Goal: Task Accomplishment & Management: Manage account settings

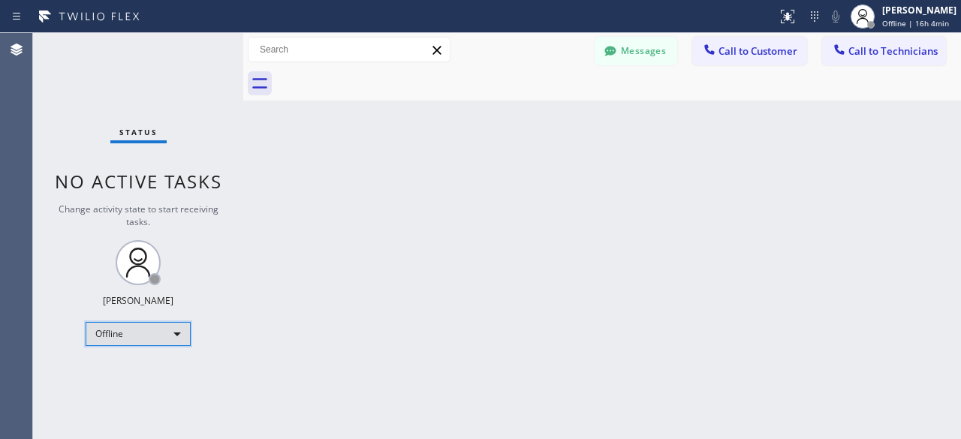
click at [177, 334] on div "Offline" at bounding box center [138, 334] width 105 height 24
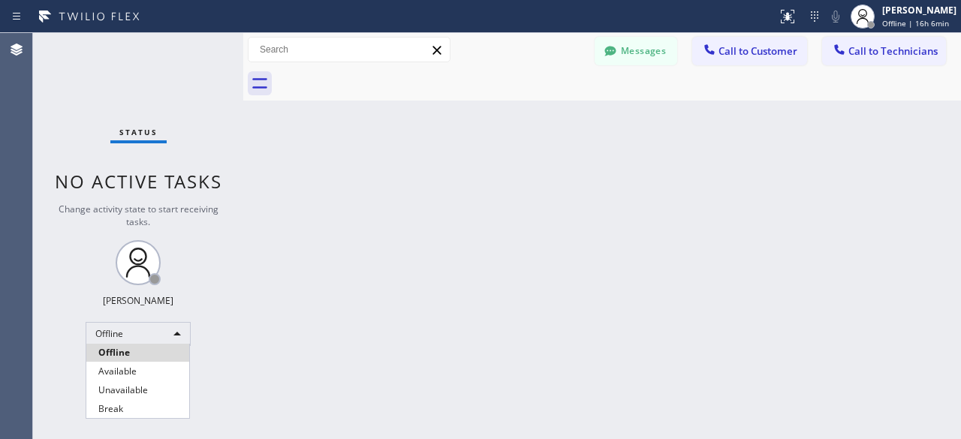
click at [329, 284] on div at bounding box center [480, 219] width 961 height 439
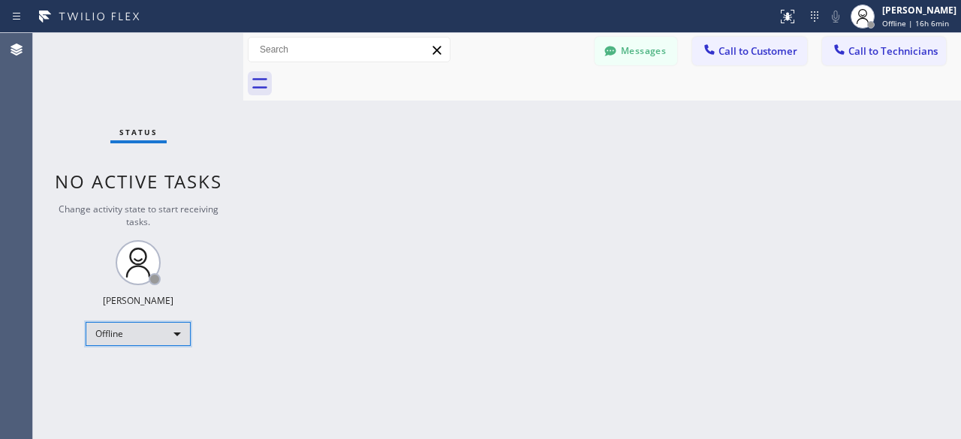
click at [179, 328] on div "Offline" at bounding box center [138, 334] width 105 height 24
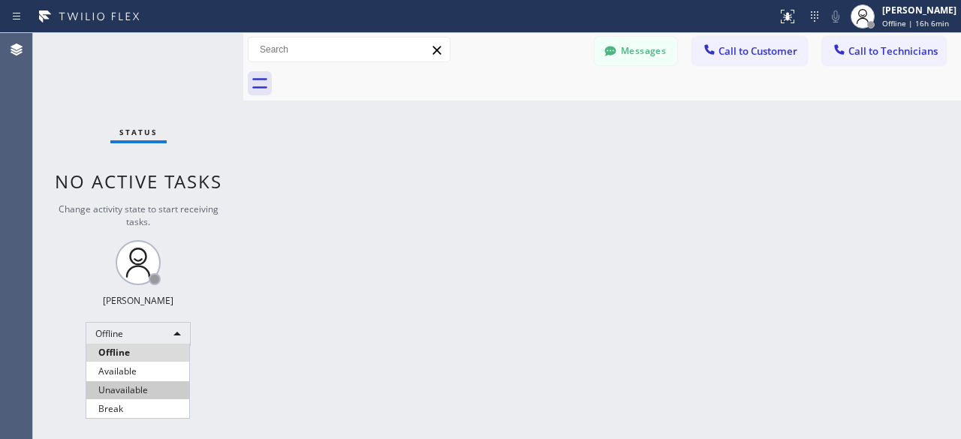
click at [145, 384] on li "Unavailable" at bounding box center [137, 390] width 103 height 18
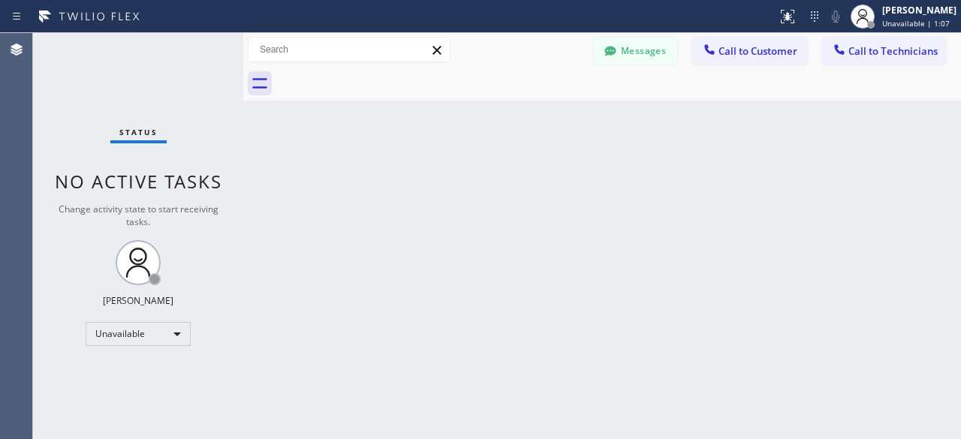
click at [51, 94] on div "Status No active tasks Change activity state to start receiving tasks. [PERSON_…" at bounding box center [138, 236] width 210 height 406
click at [50, 117] on div "Status No active tasks Change activity state to start receiving tasks. [PERSON_…" at bounding box center [138, 236] width 210 height 406
click at [72, 81] on div "Status No active tasks Change activity state to start receiving tasks. [PERSON_…" at bounding box center [138, 236] width 210 height 406
click at [68, 101] on div "Status No active tasks Change activity state to start receiving tasks. [PERSON_…" at bounding box center [138, 236] width 210 height 406
click at [72, 115] on div "Status No active tasks Change activity state to start receiving tasks. [PERSON_…" at bounding box center [138, 236] width 210 height 406
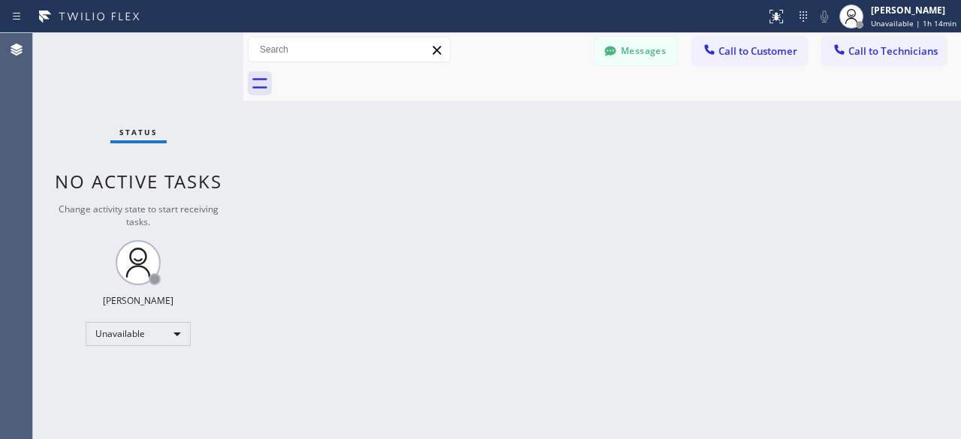
click at [49, 50] on div "Status No active tasks Change activity state to start receiving tasks. [PERSON_…" at bounding box center [138, 236] width 210 height 406
click at [65, 86] on div "Status No active tasks Change activity state to start receiving tasks. [PERSON_…" at bounding box center [138, 236] width 210 height 406
